Goal: Information Seeking & Learning: Check status

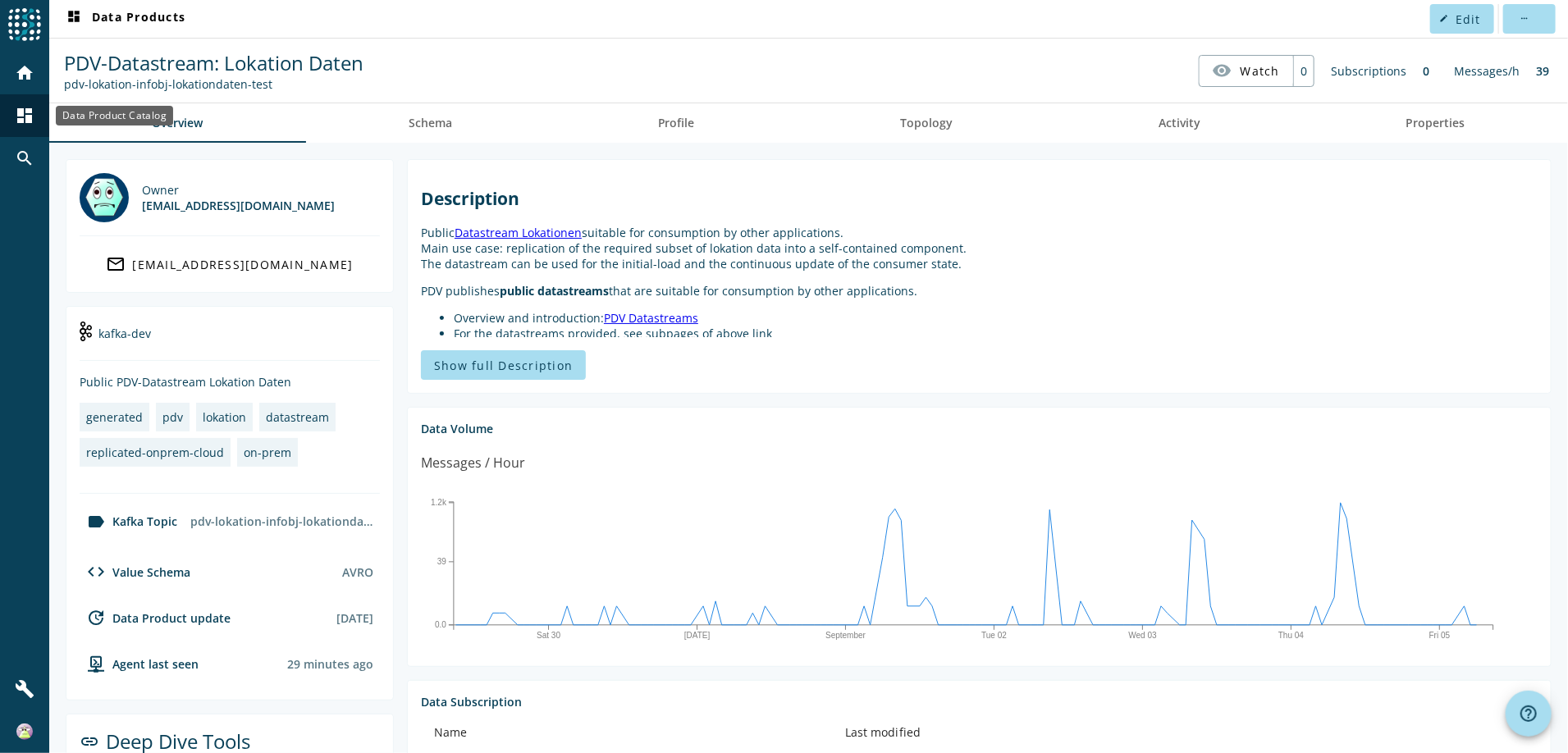
click at [31, 111] on mat-icon "dashboard" at bounding box center [25, 115] width 20 height 20
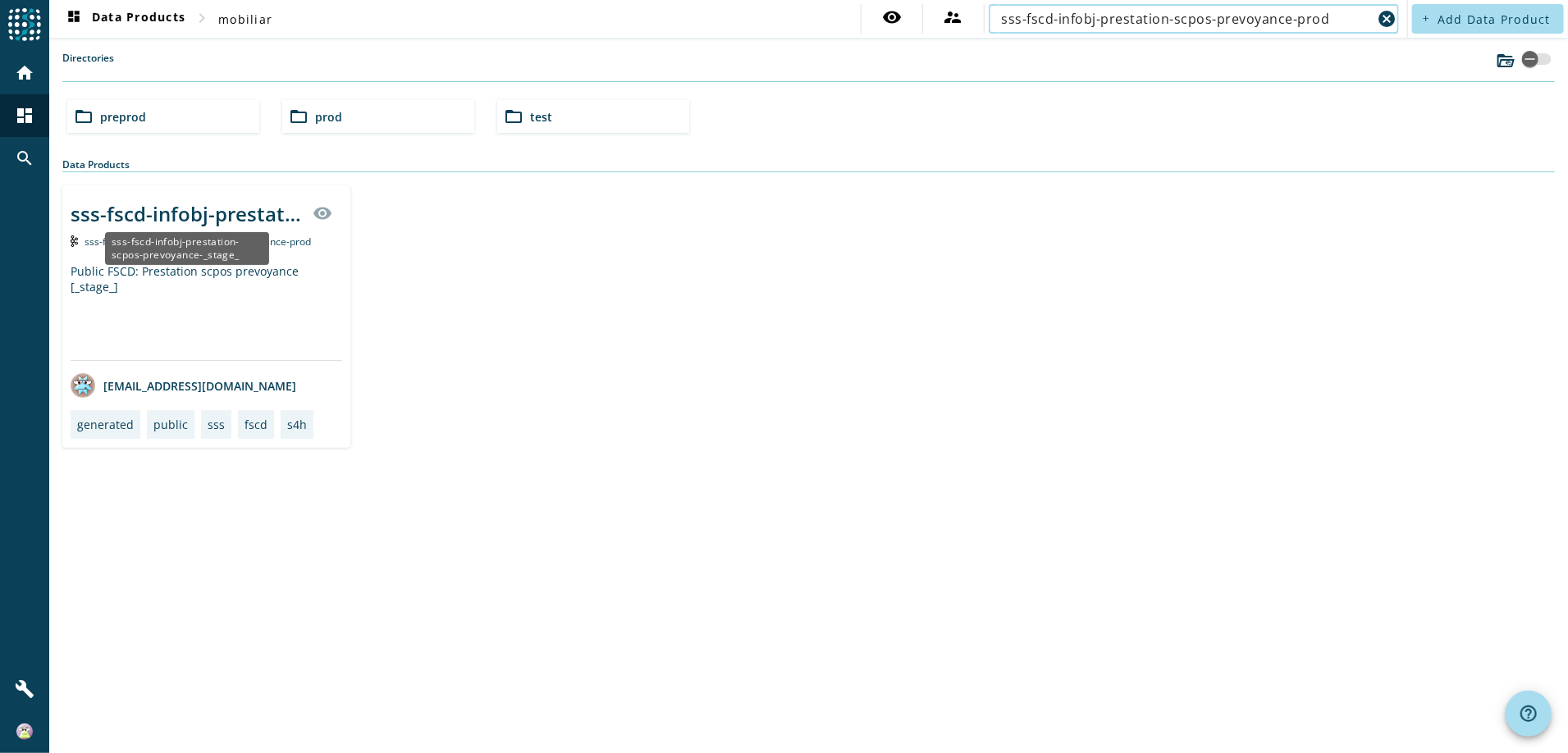
type input "sss-fscd-infobj-prestation-scpos-prevoyance-prod"
click at [191, 215] on div "sss-fscd-infobj-prestation-scpos-prevoyance-_stage_" at bounding box center [186, 214] width 232 height 28
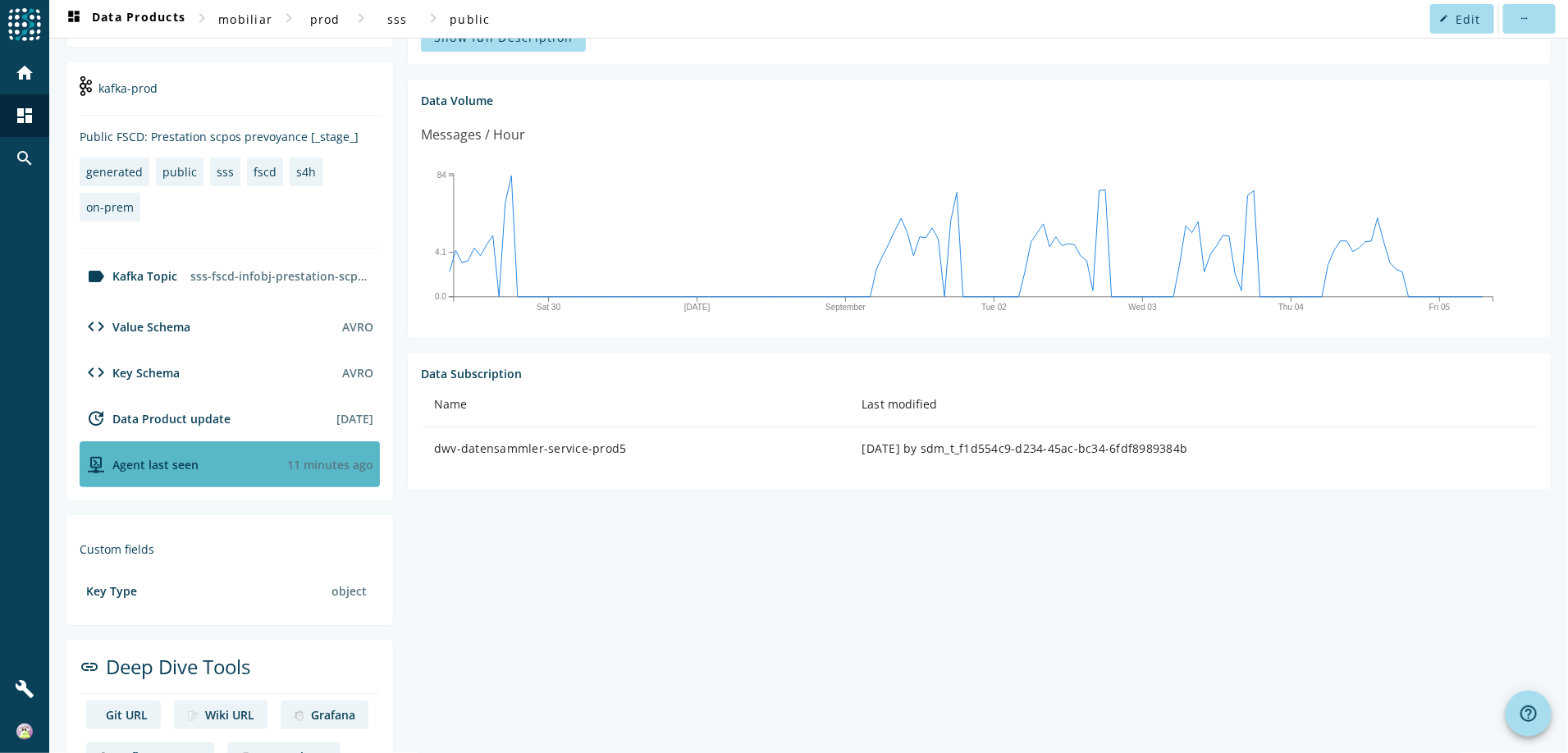
scroll to position [382, 0]
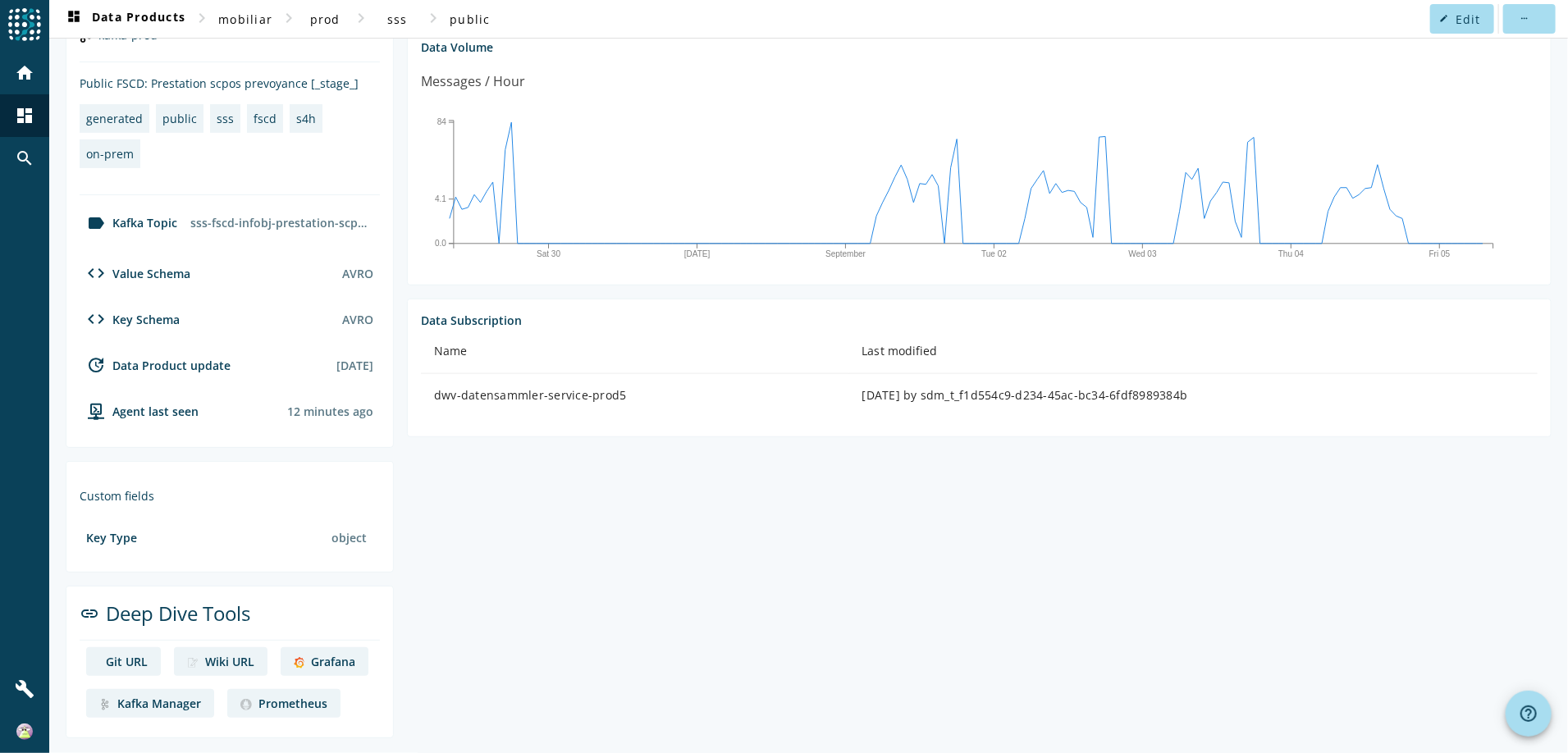
click at [305, 660] on link "Grafana" at bounding box center [324, 662] width 87 height 28
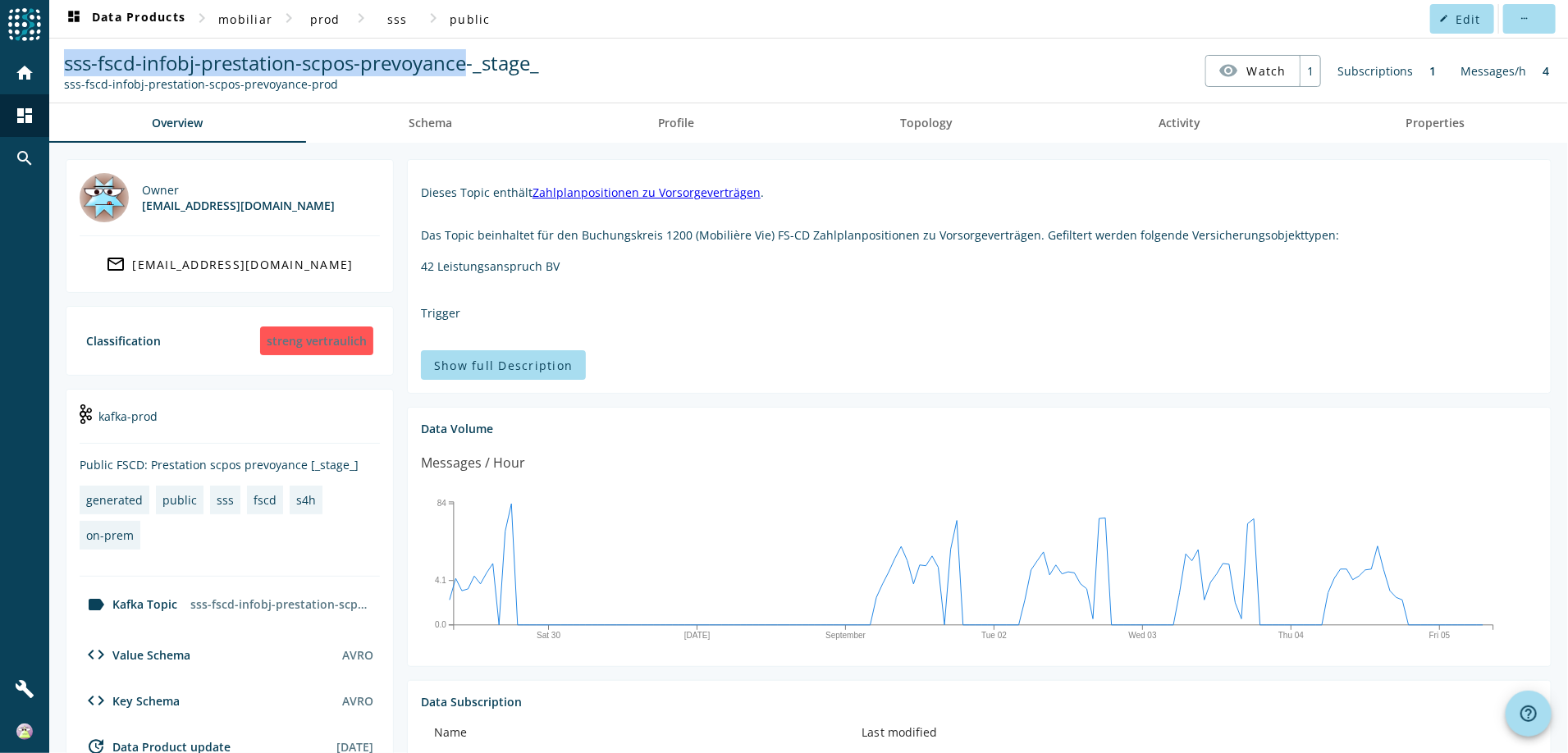
drag, startPoint x: 60, startPoint y: 64, endPoint x: 464, endPoint y: 70, distance: 404.0
click at [464, 70] on div "sss-fscd-infobj-prestation-scpos-prevoyance-_stage_ sss-fscd-infobj-prestation-…" at bounding box center [301, 70] width 483 height 43
copy span "sss-fscd-infobj-prestation-scpos-prevoyance"
click at [85, 57] on span "sss-fscd-infobj-prestation-scpos-prevoyance-_stage_" at bounding box center [301, 63] width 475 height 28
drag, startPoint x: 64, startPoint y: 66, endPoint x: 472, endPoint y: 61, distance: 408.0
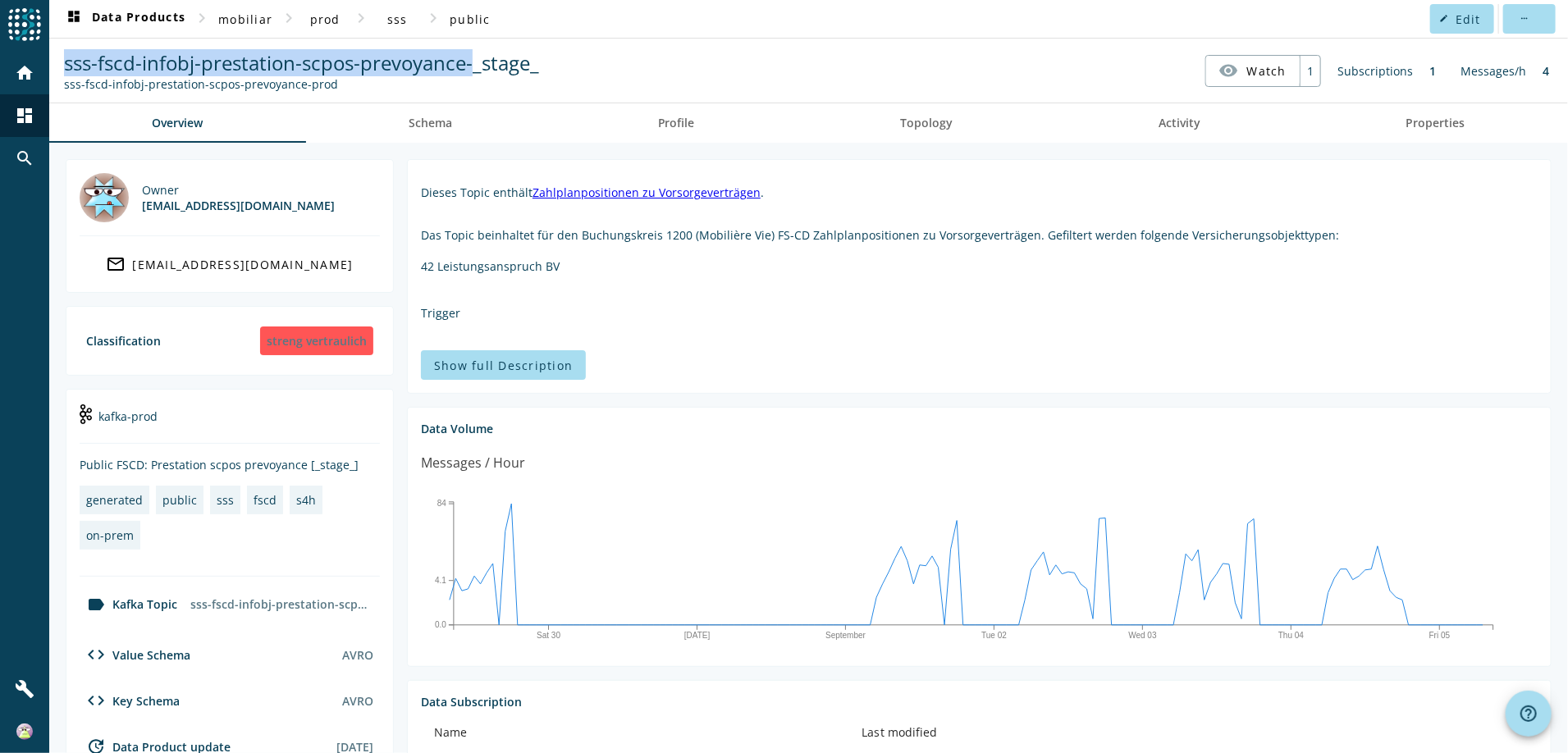
click at [472, 61] on div "sss-fscd-infobj-prestation-scpos-prevoyance-_stage_ sss-fscd-infobj-prestation-…" at bounding box center [301, 70] width 483 height 43
copy span "sss-fscd-infobj-prestation-scpos-prevoyance-"
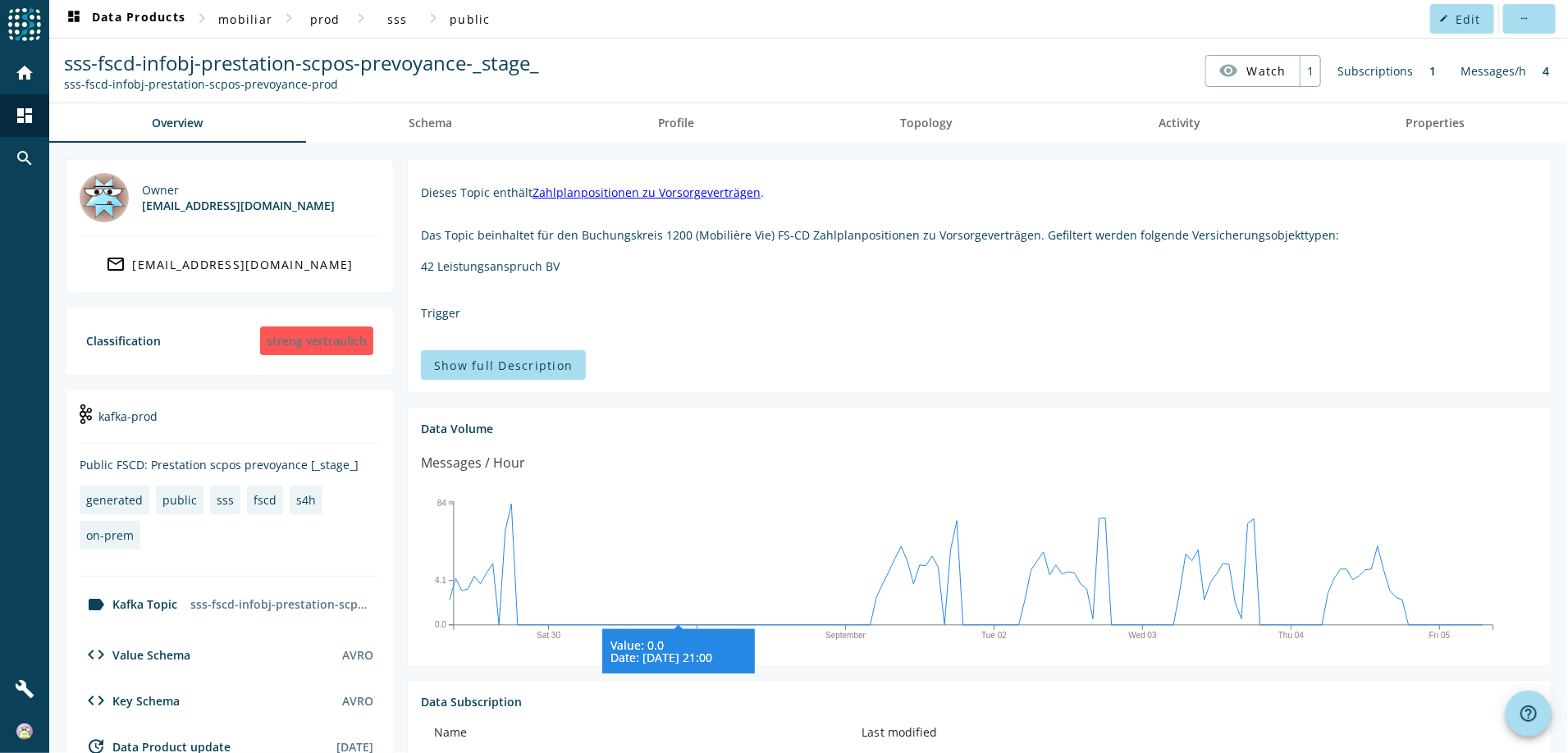
click at [675, 485] on icon "[DATE] September Tue 02 Wed 03 Thu 04 Fri 05 0.0 4.1 84 Value: 0.0 Date: [DATE]…" at bounding box center [973, 567] width 1105 height 164
